Goal: Task Accomplishment & Management: Use online tool/utility

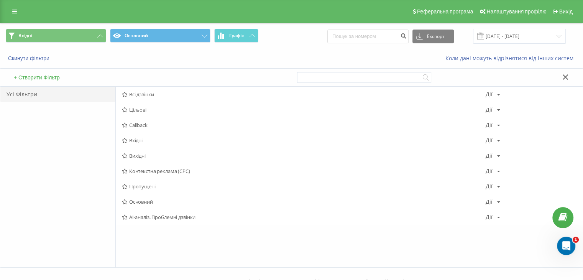
click at [138, 141] on span "Вхідні" at bounding box center [304, 140] width 364 height 5
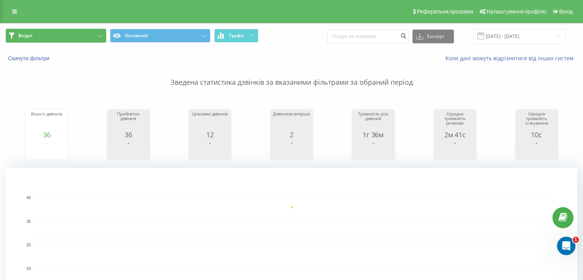
click at [90, 36] on button "Вхідні" at bounding box center [56, 36] width 100 height 14
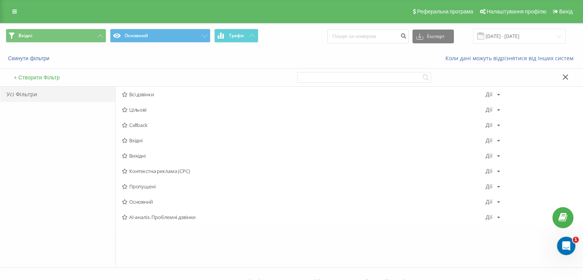
click at [152, 156] on span "Вихідні" at bounding box center [304, 155] width 364 height 5
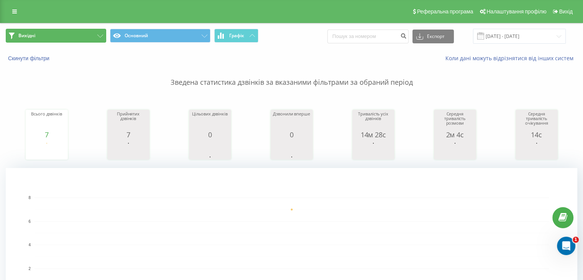
click at [89, 31] on button "Вихідні" at bounding box center [56, 36] width 100 height 14
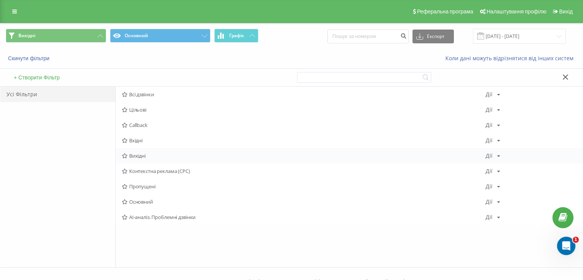
click at [140, 157] on span "Вихідні" at bounding box center [304, 155] width 364 height 5
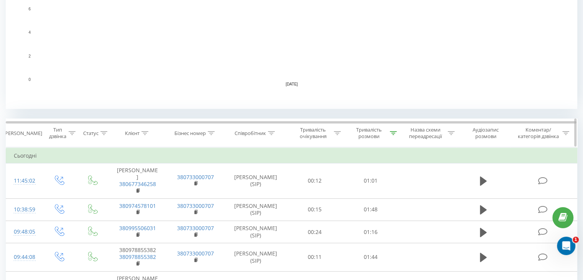
scroll to position [230, 0]
